Goal: Find specific page/section: Find specific page/section

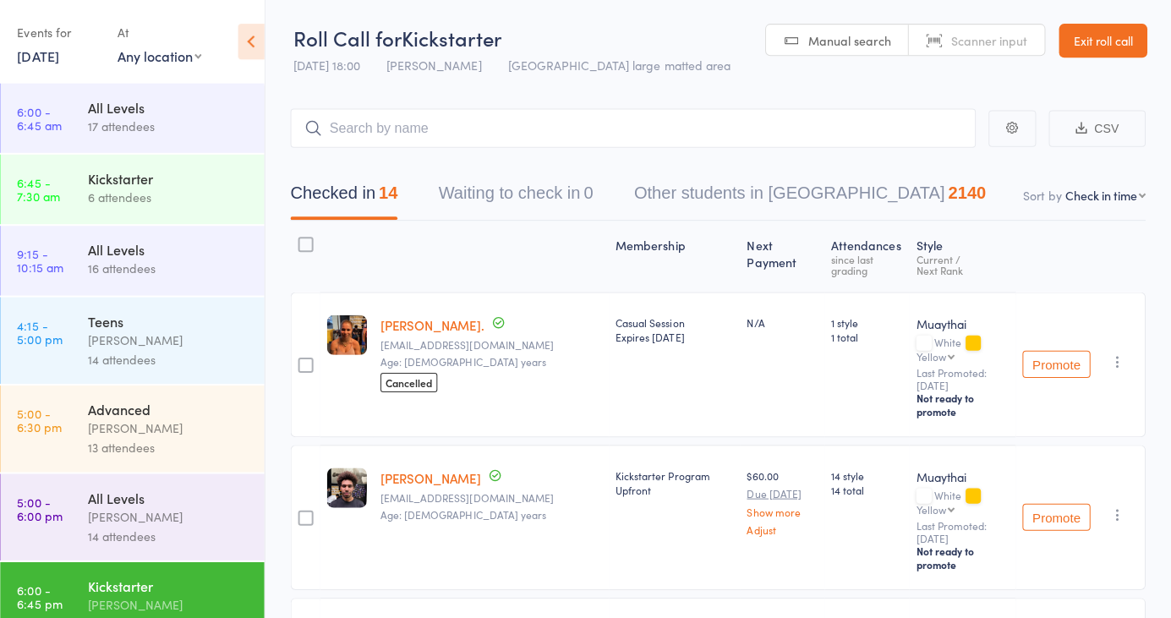
click at [1108, 53] on link "Exit roll call" at bounding box center [1103, 41] width 88 height 34
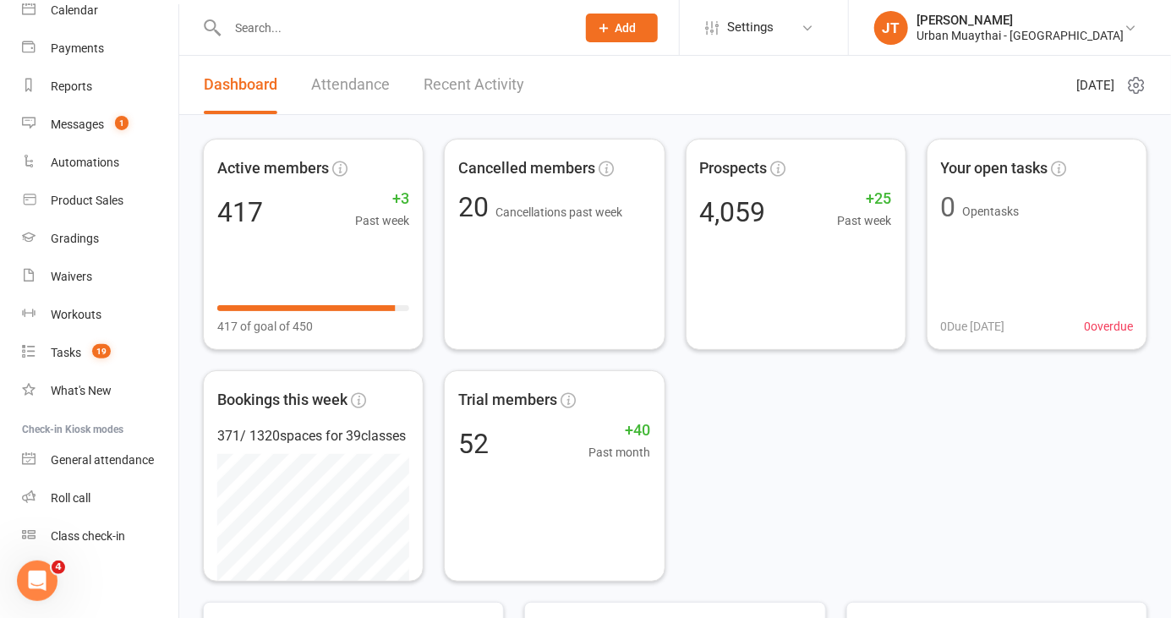
scroll to position [154, 0]
click at [78, 89] on div "Reports" at bounding box center [71, 89] width 41 height 14
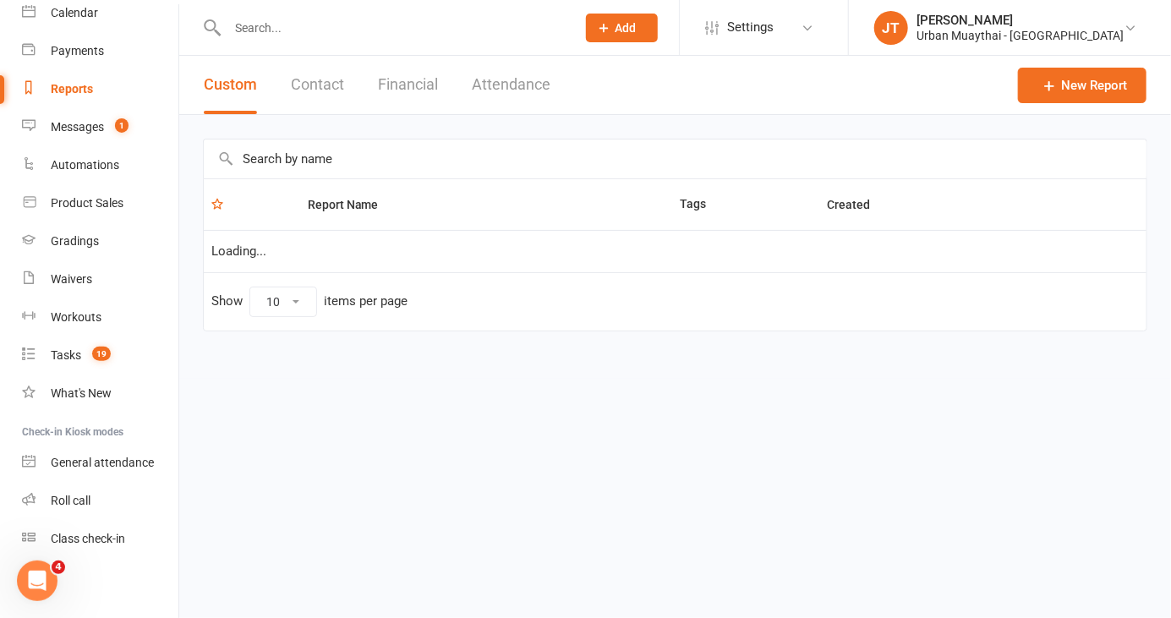
click at [413, 95] on button "Financial" at bounding box center [408, 85] width 60 height 58
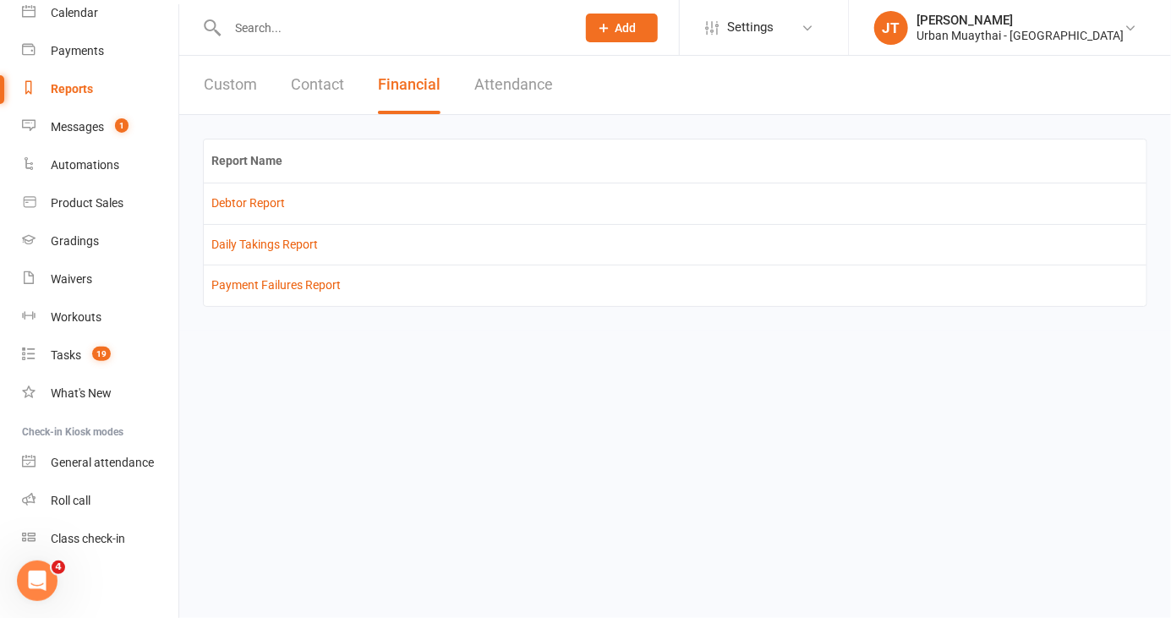
click at [292, 250] on link "Daily Takings Report" at bounding box center [264, 245] width 107 height 14
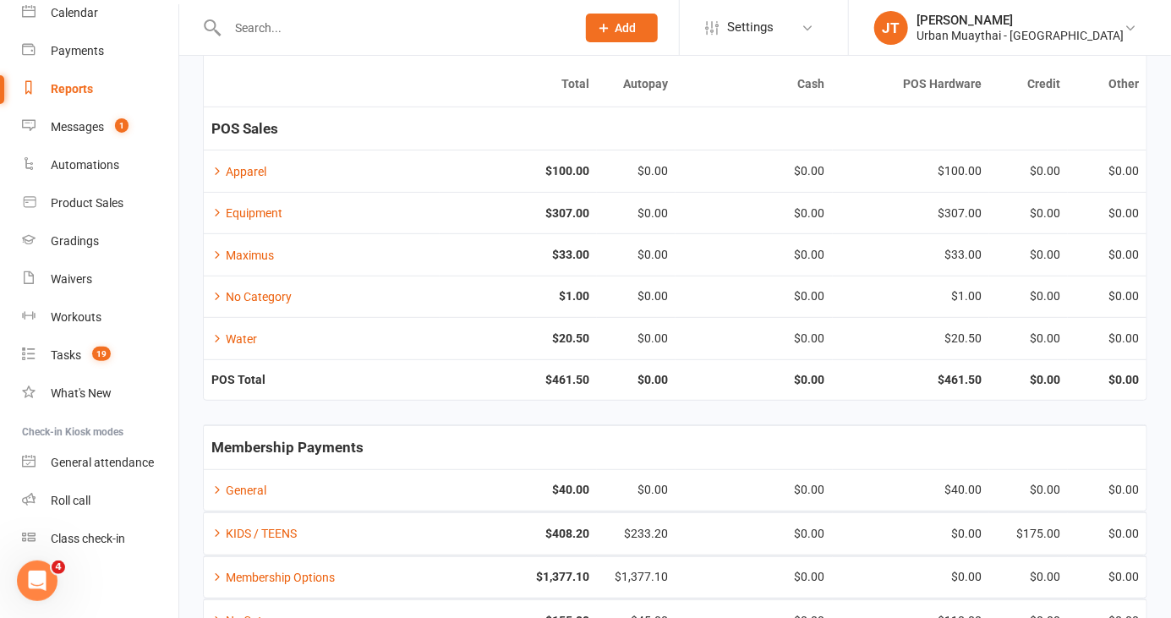
scroll to position [360, 0]
